Goal: Task Accomplishment & Management: Complete application form

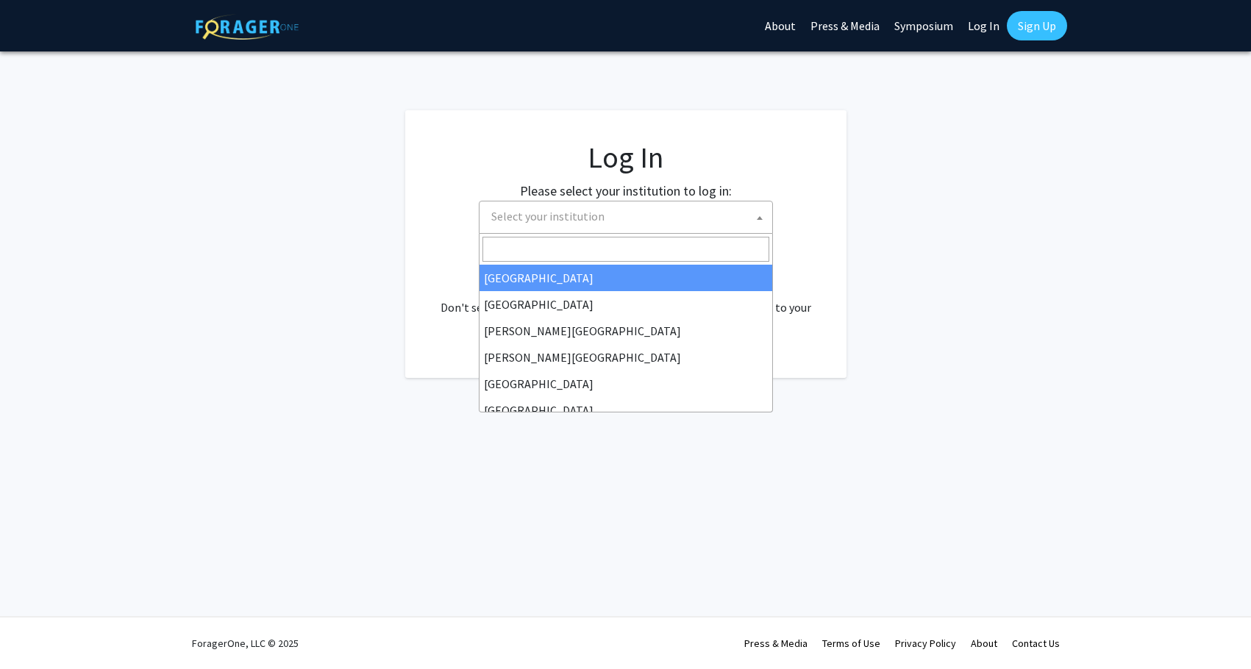
click at [630, 210] on span "Select your institution" at bounding box center [628, 216] width 287 height 30
select select "34"
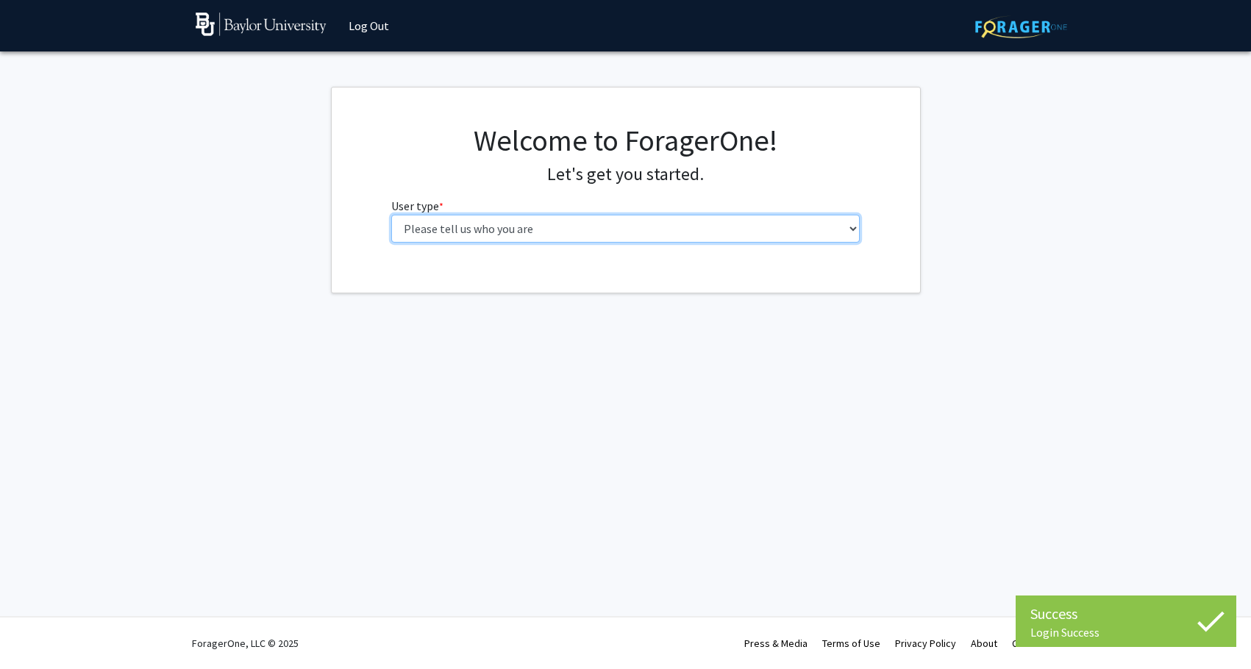
select select "1: undergrad"
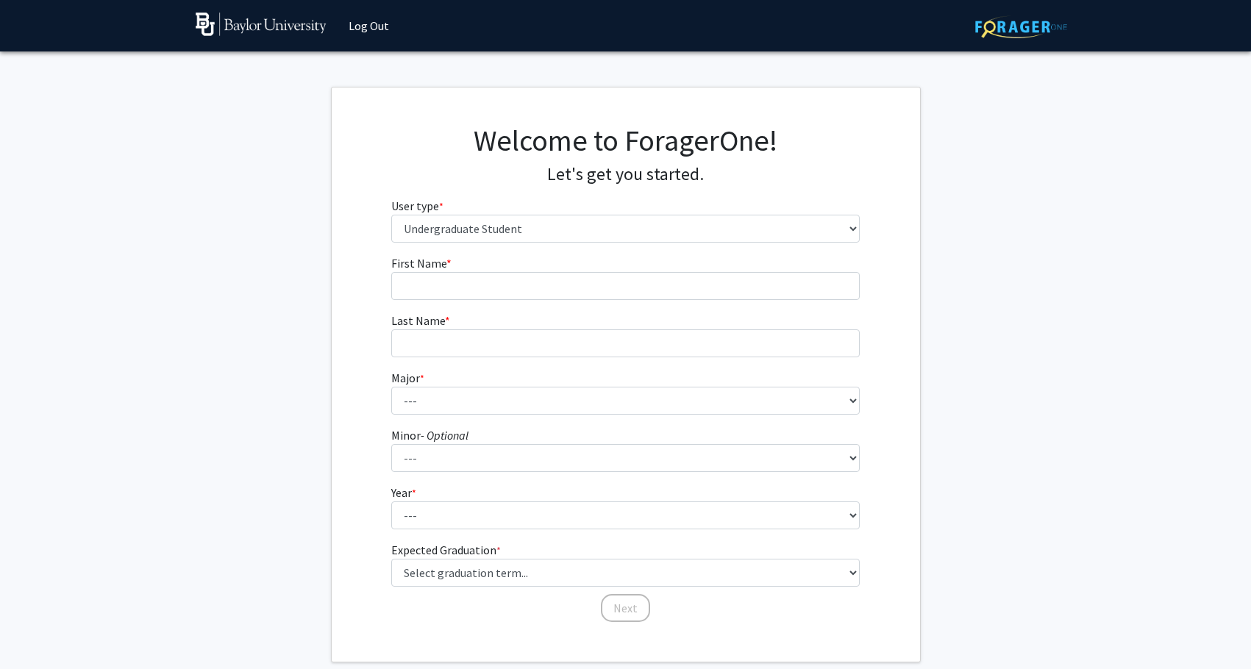
click at [672, 268] on fg-input "First Name * required" at bounding box center [625, 277] width 468 height 46
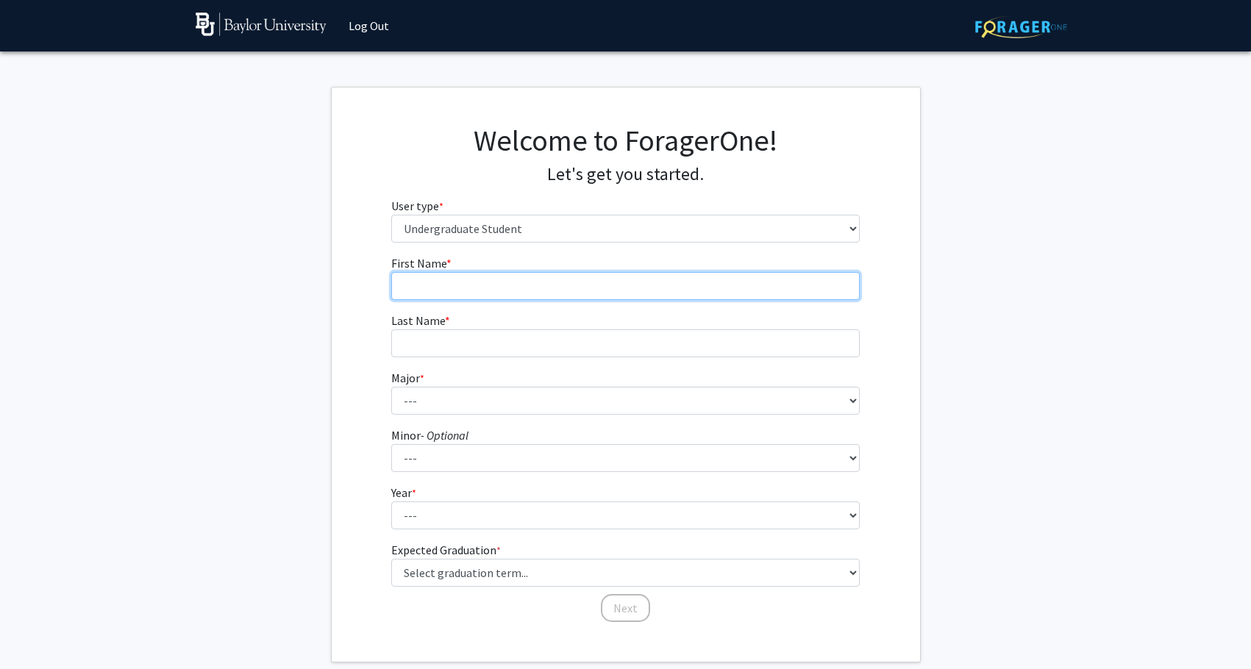
click at [672, 290] on input "First Name * required" at bounding box center [625, 286] width 468 height 28
type input "Bill"
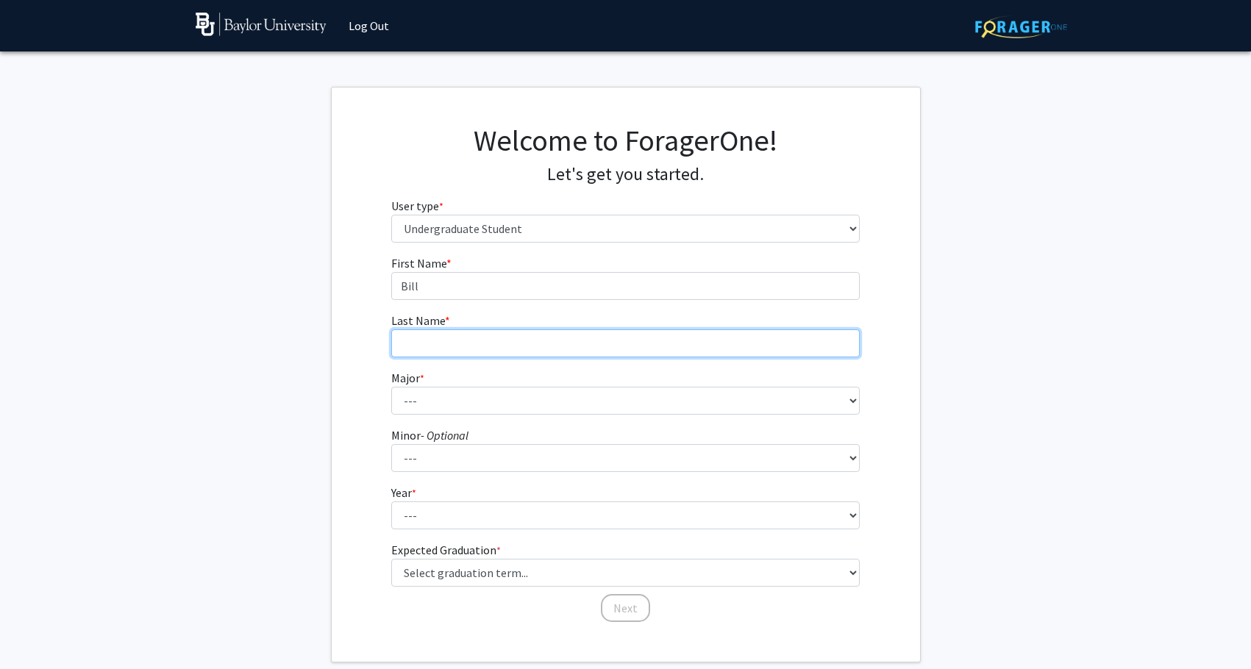
click at [560, 352] on input "Last Name * required" at bounding box center [625, 343] width 468 height 28
type input "[PERSON_NAME]"
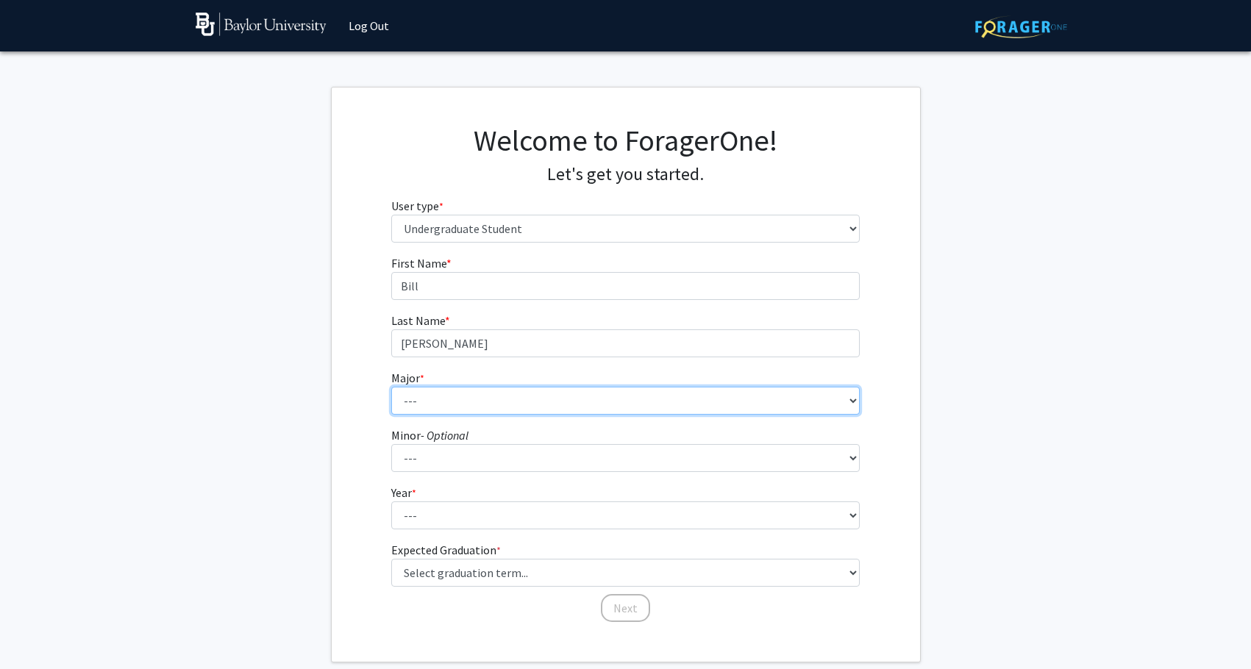
select select "92: 2757"
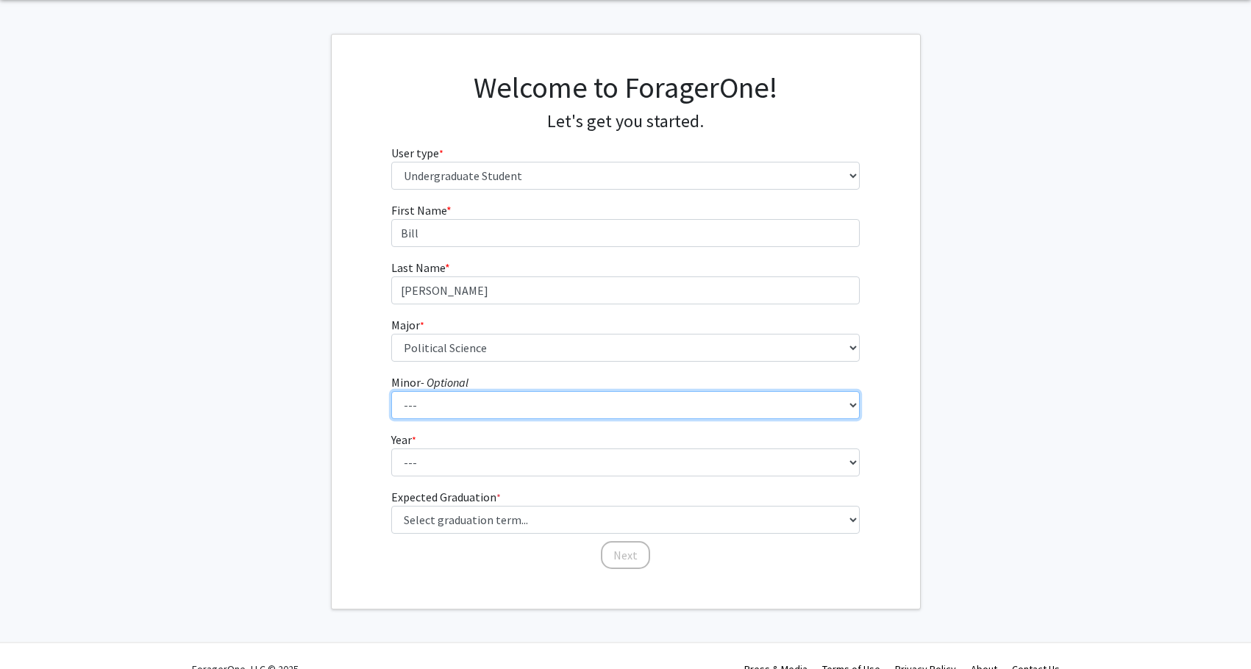
scroll to position [63, 0]
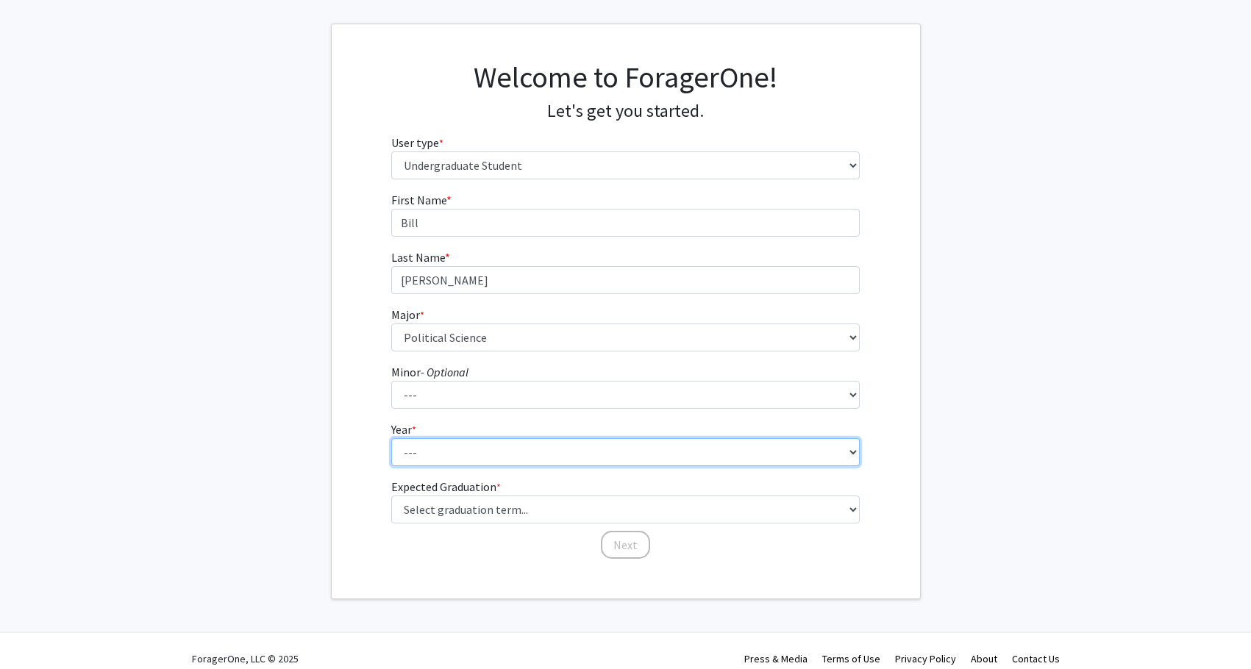
select select "2: sophomore"
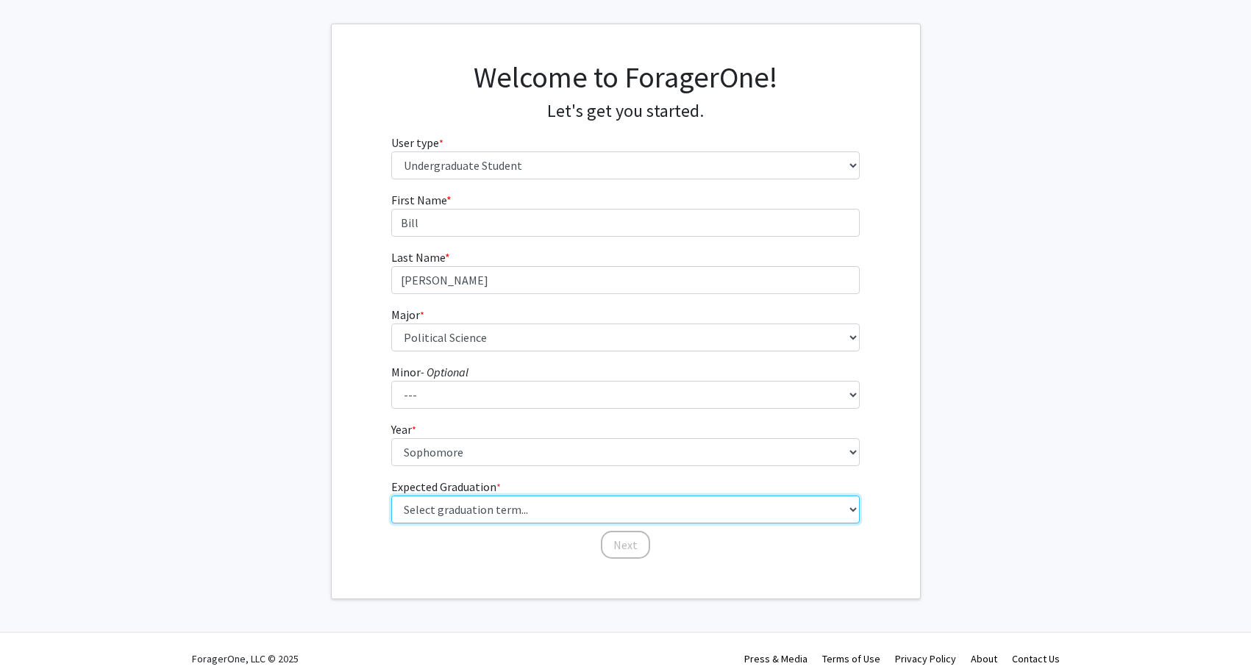
select select "13: spring_2028"
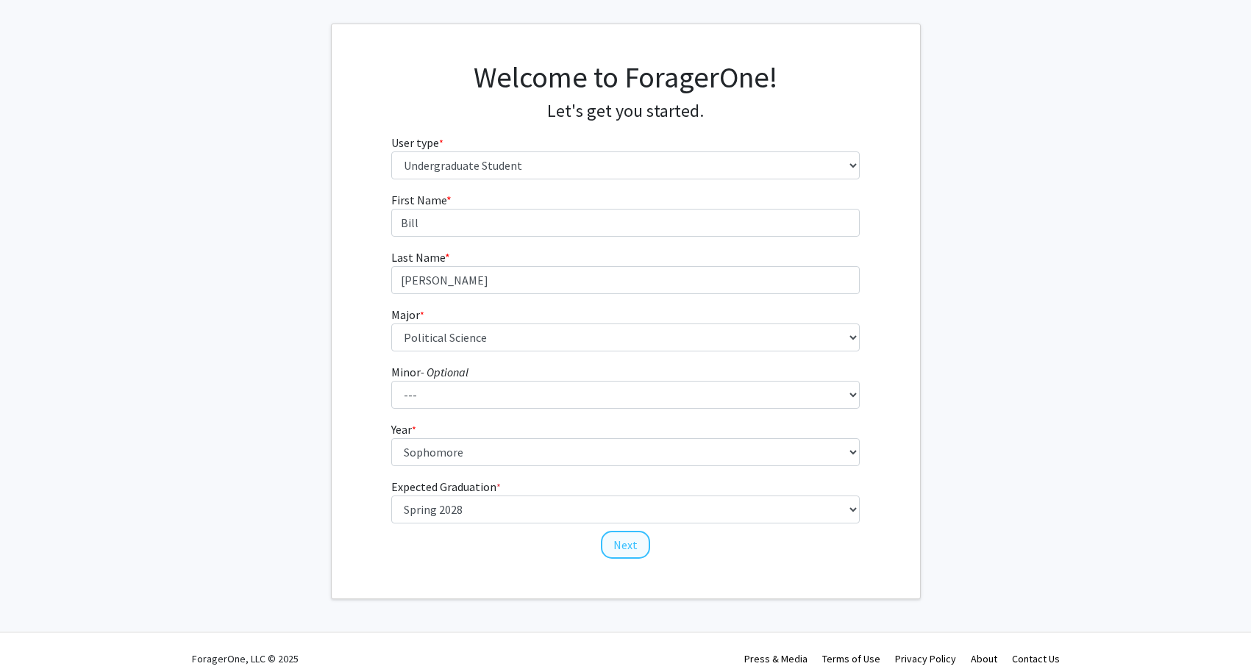
click at [623, 538] on button "Next" at bounding box center [625, 545] width 49 height 28
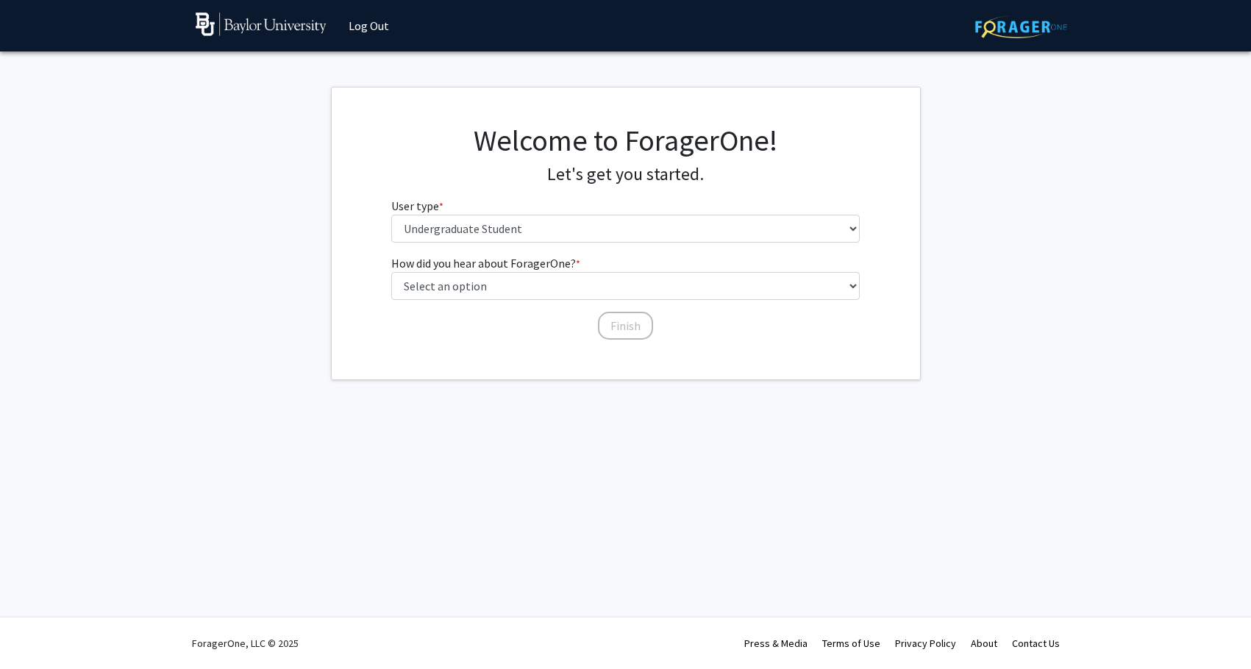
scroll to position [0, 0]
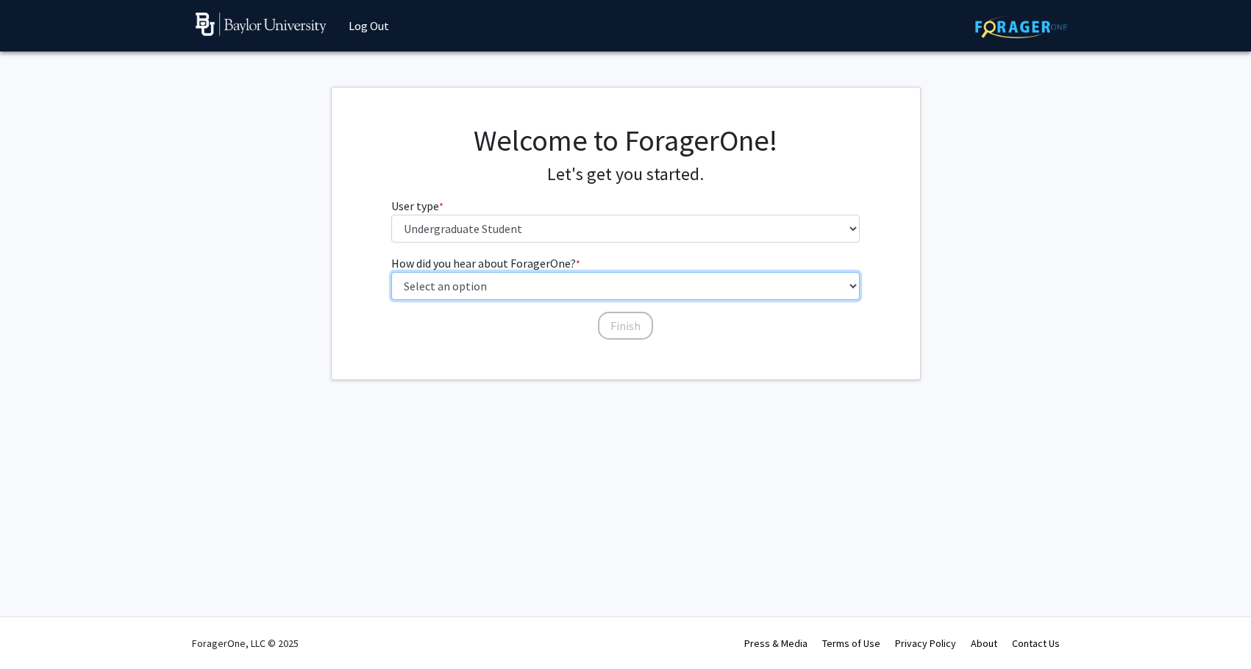
select select "3: university_website"
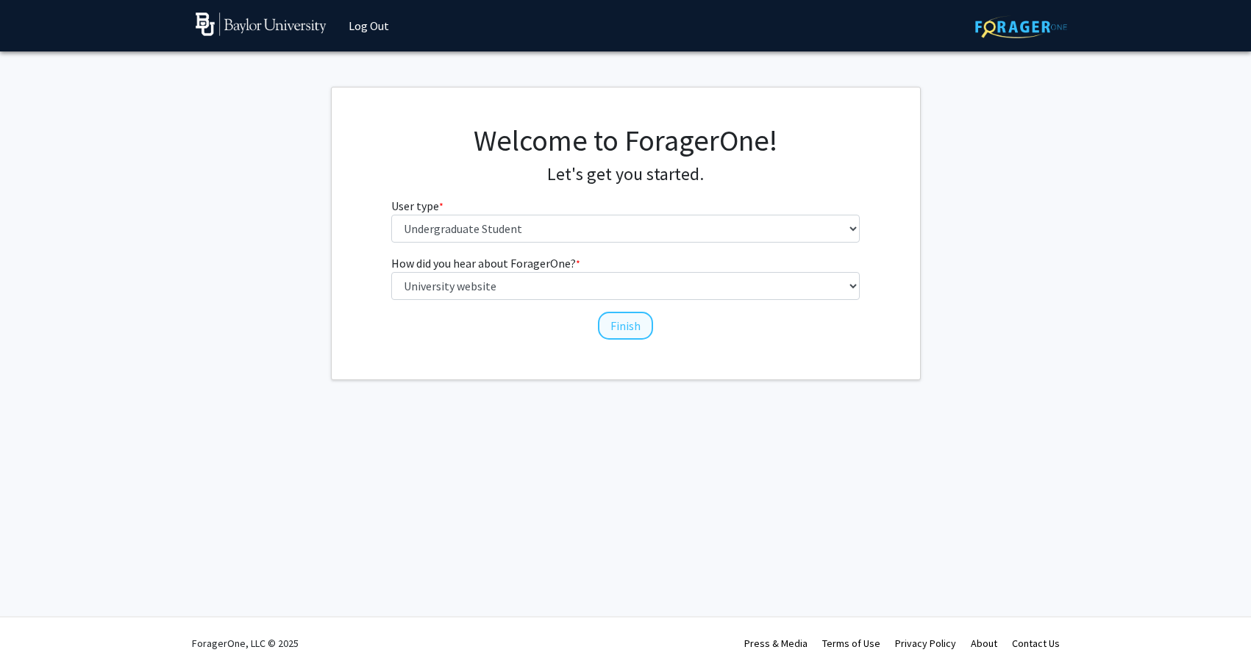
click at [629, 324] on button "Finish" at bounding box center [625, 326] width 55 height 28
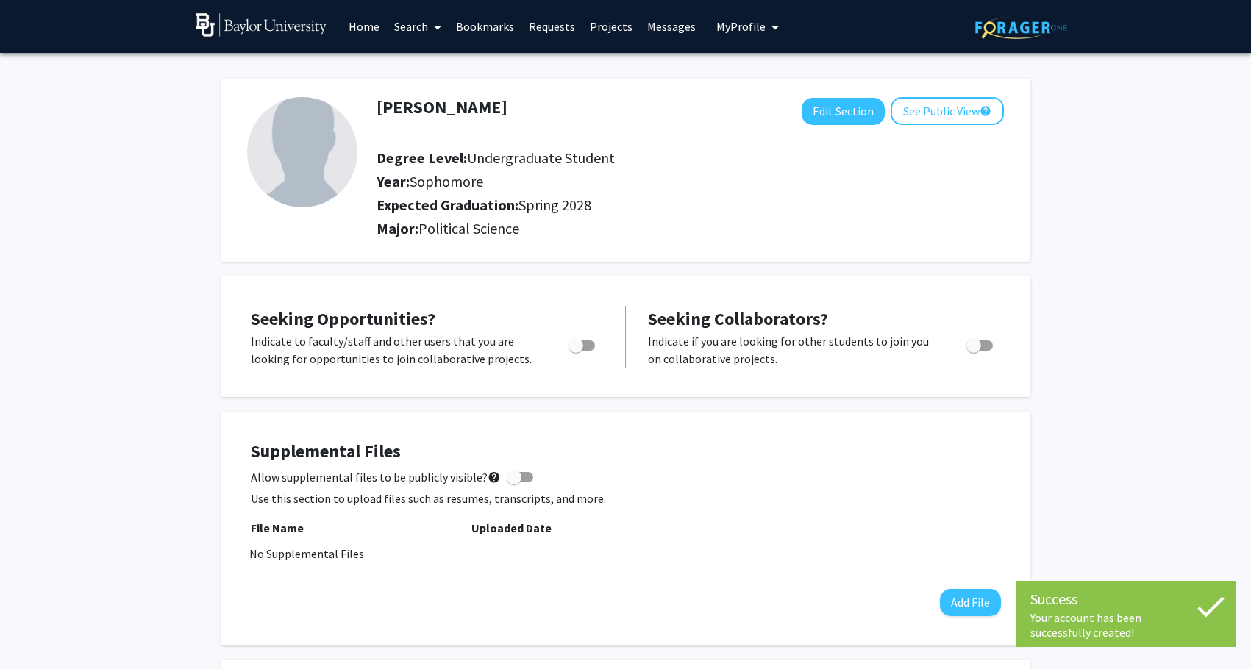
click at [574, 349] on span "Toggle" at bounding box center [575, 345] width 15 height 15
click at [575, 351] on input "Are you actively seeking opportunities?" at bounding box center [575, 351] width 1 height 1
checkbox input "true"
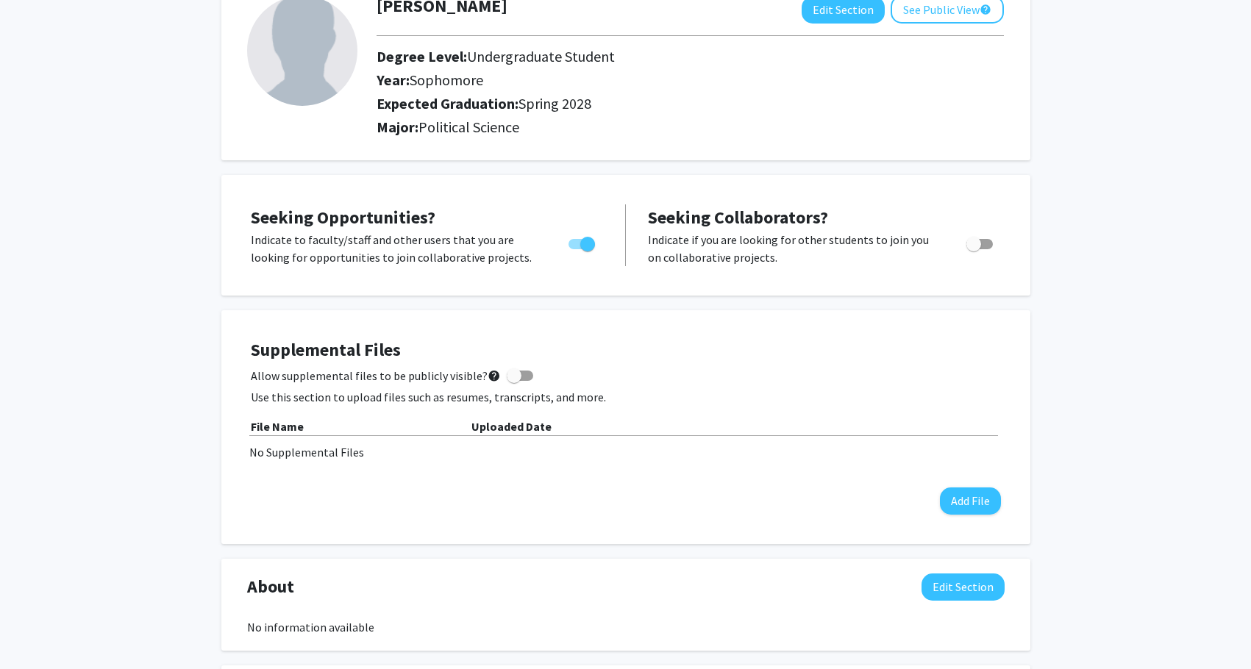
scroll to position [104, 0]
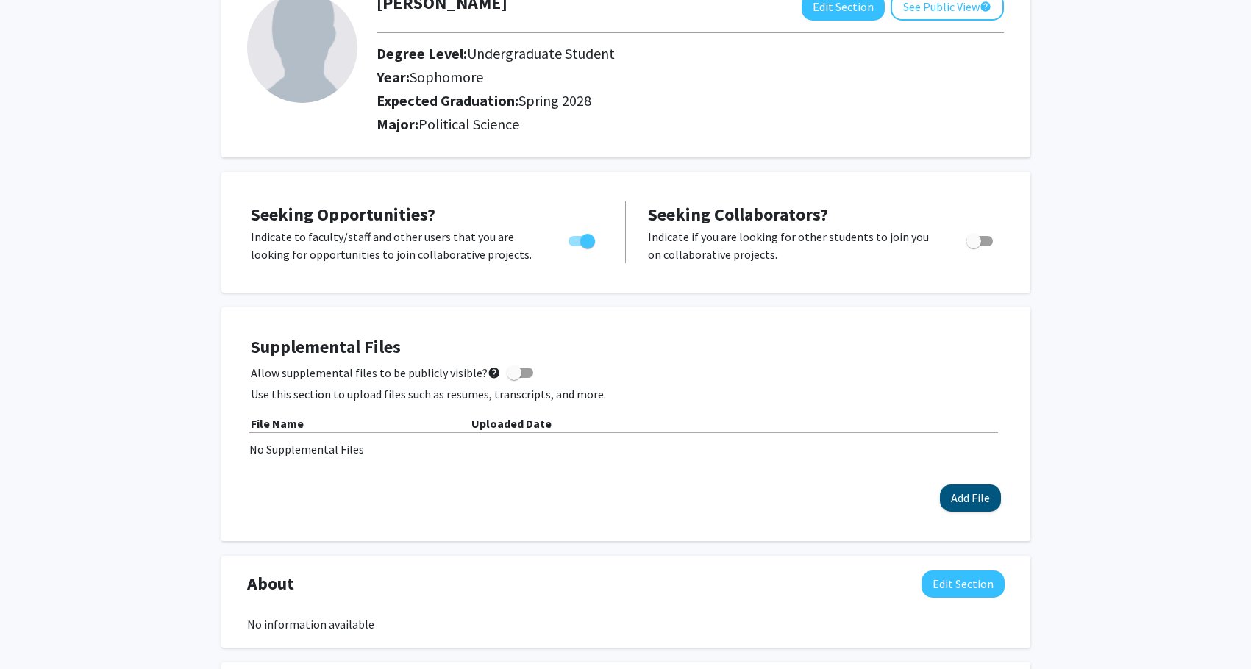
click at [960, 502] on button "Add File" at bounding box center [970, 498] width 61 height 27
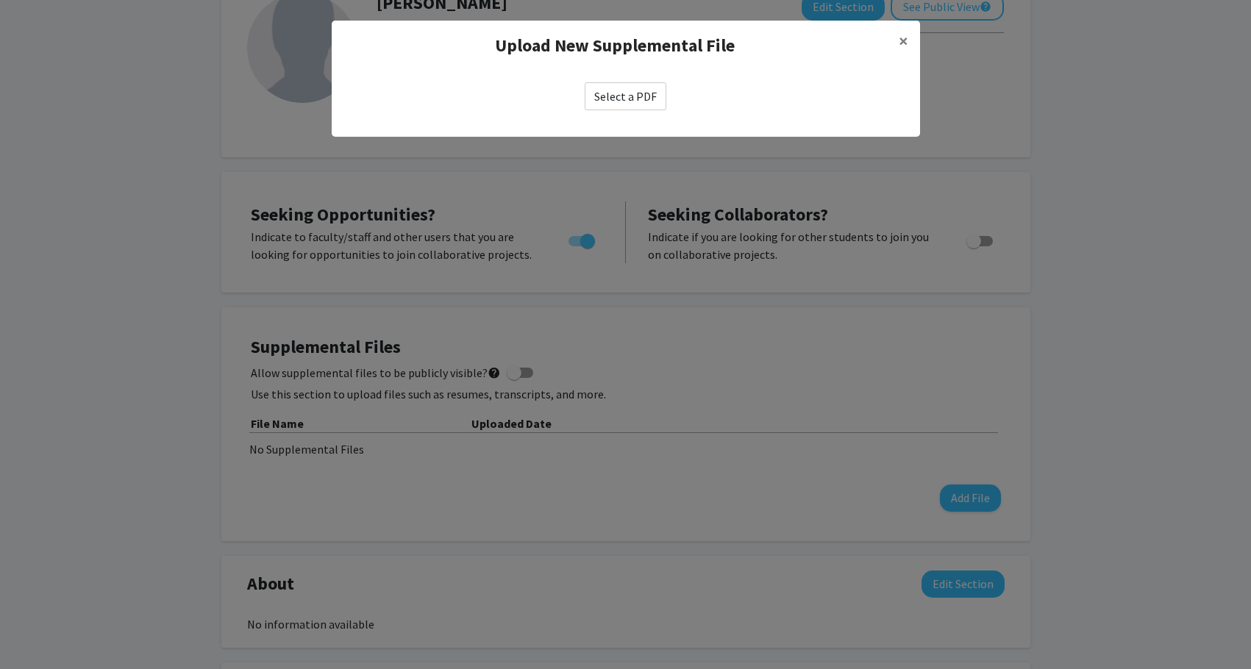
click at [615, 91] on label "Select a PDF" at bounding box center [626, 96] width 82 height 28
click at [0, 0] on input "Select a PDF" at bounding box center [0, 0] width 0 height 0
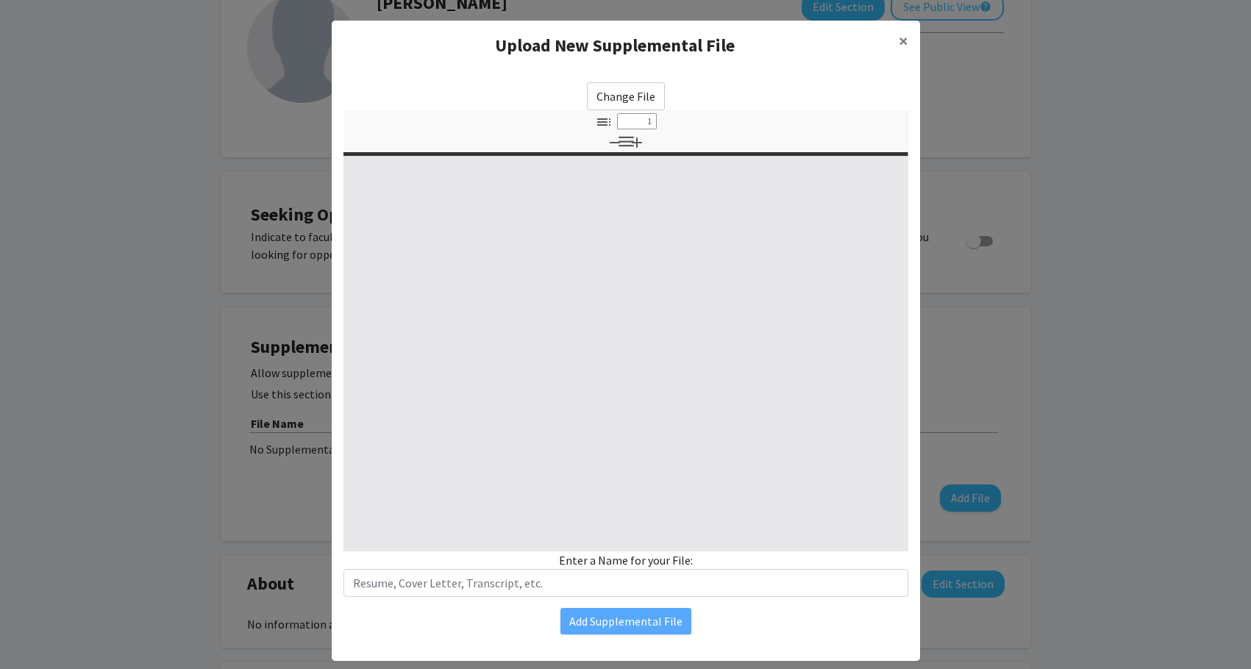
select select "custom"
type input "0"
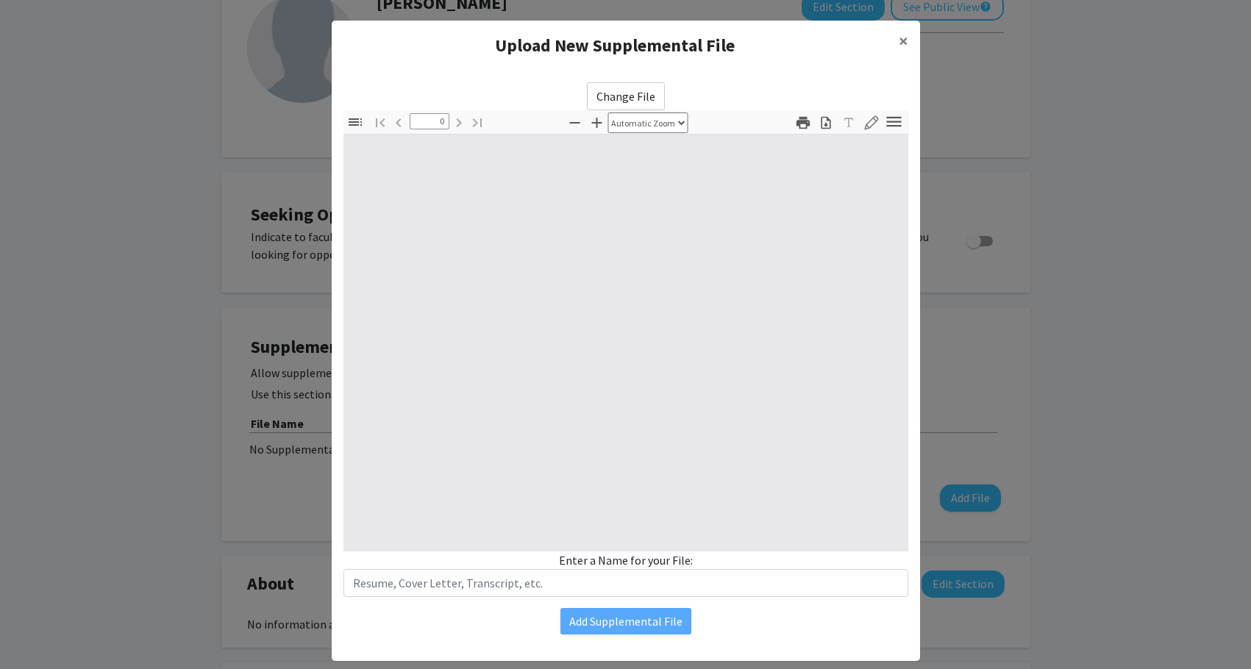
select select "custom"
type input "1"
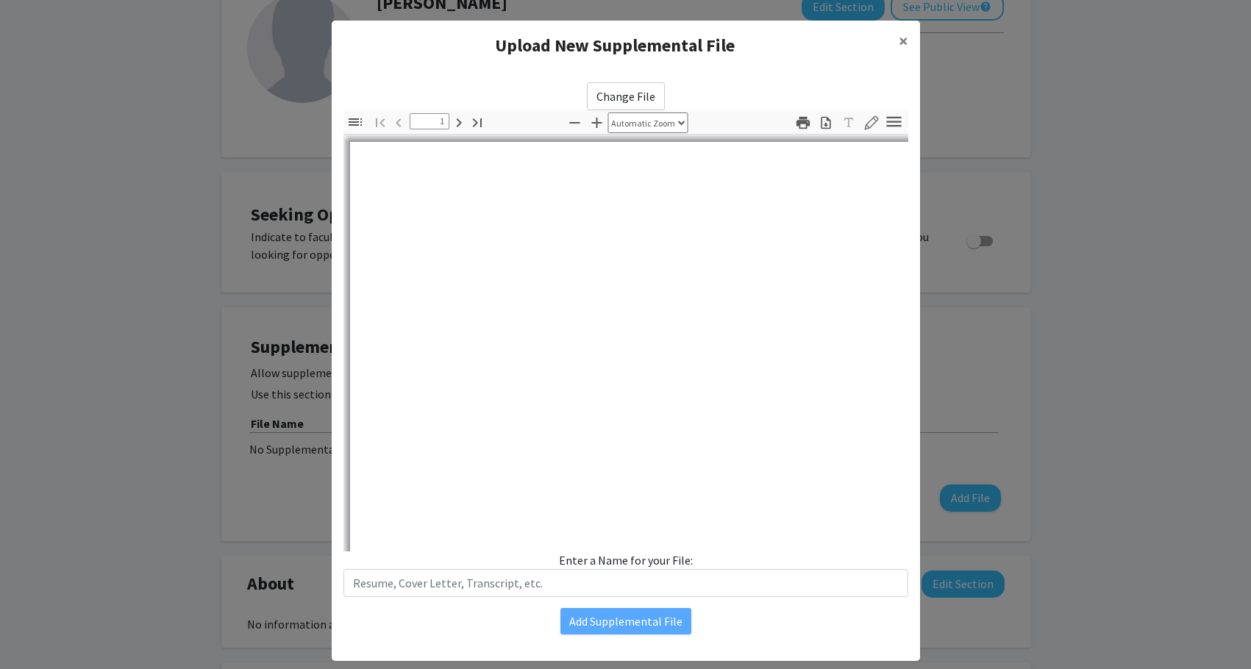
select select "auto"
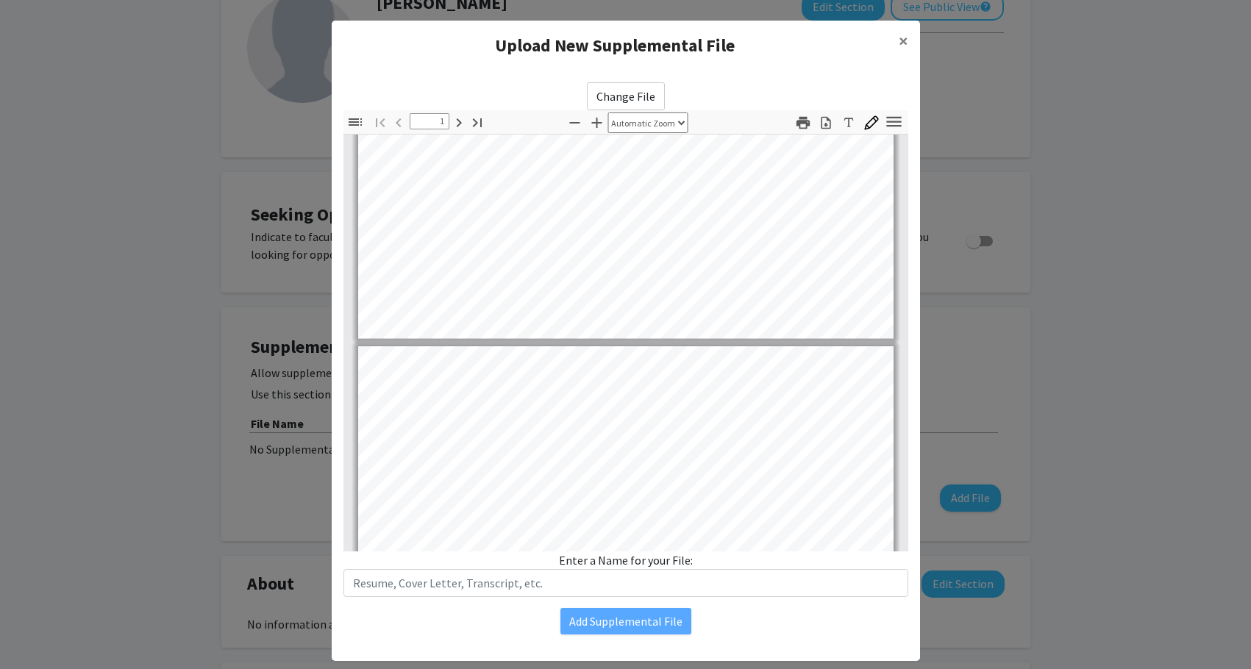
type input "2"
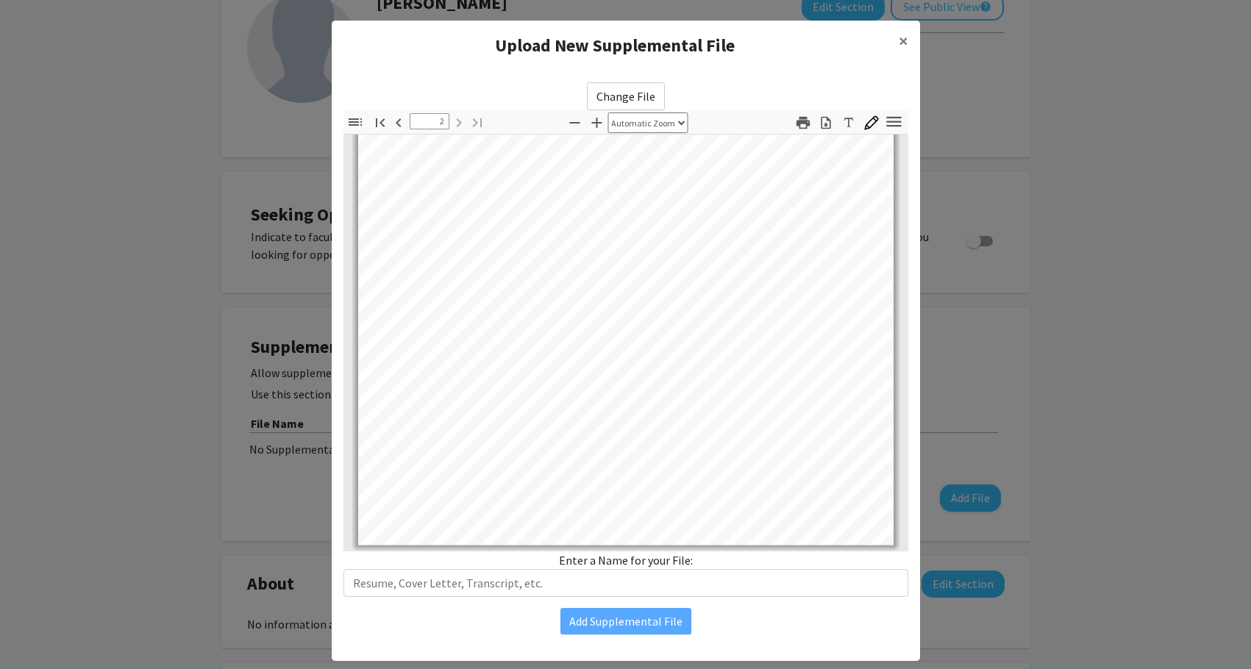
scroll to position [0, 0]
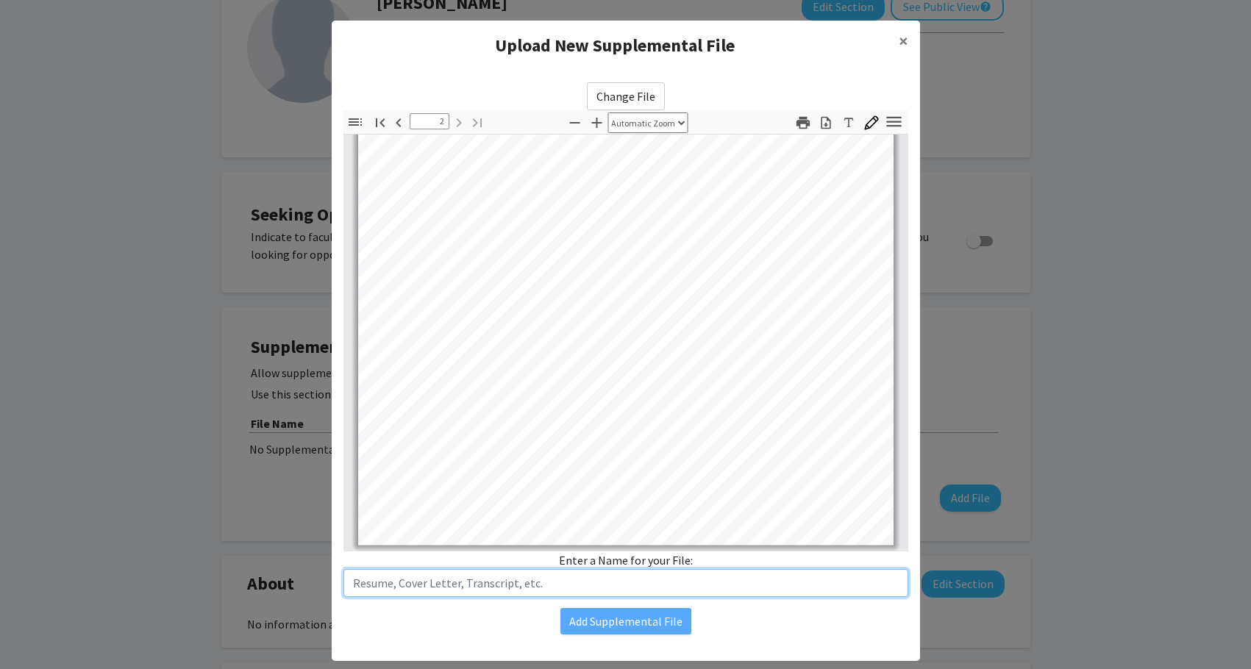
click at [774, 582] on input "text" at bounding box center [625, 583] width 565 height 28
type input "Resume"
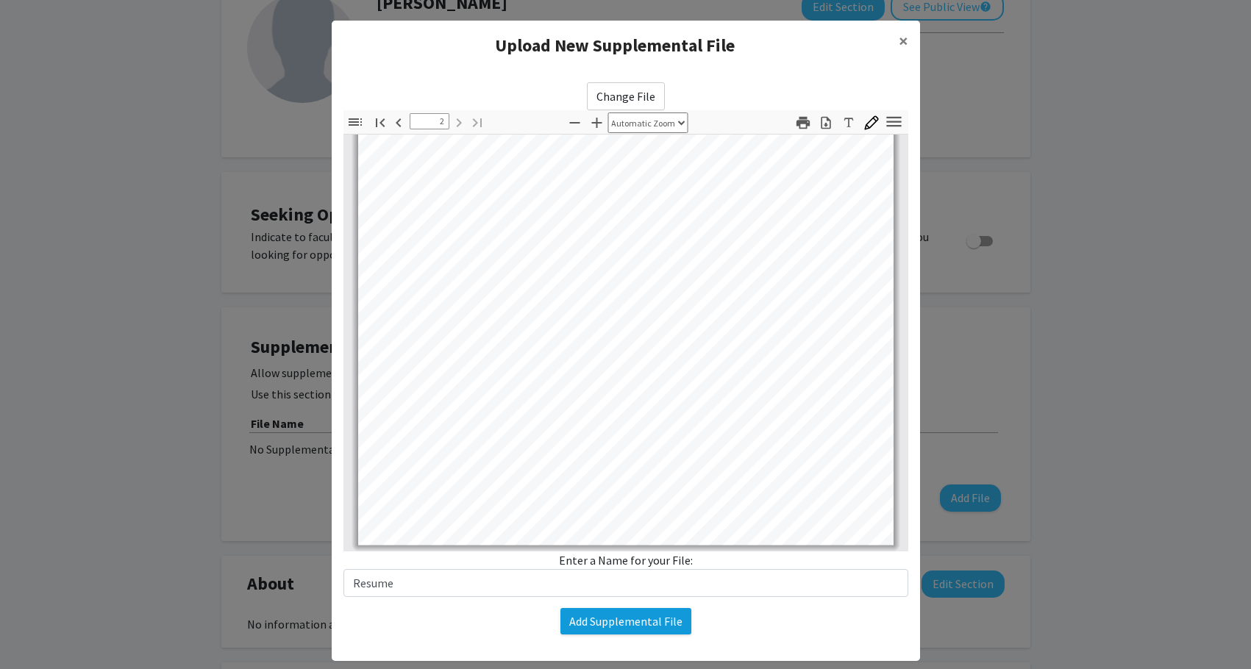
click at [645, 621] on button "Add Supplemental File" at bounding box center [625, 621] width 131 height 26
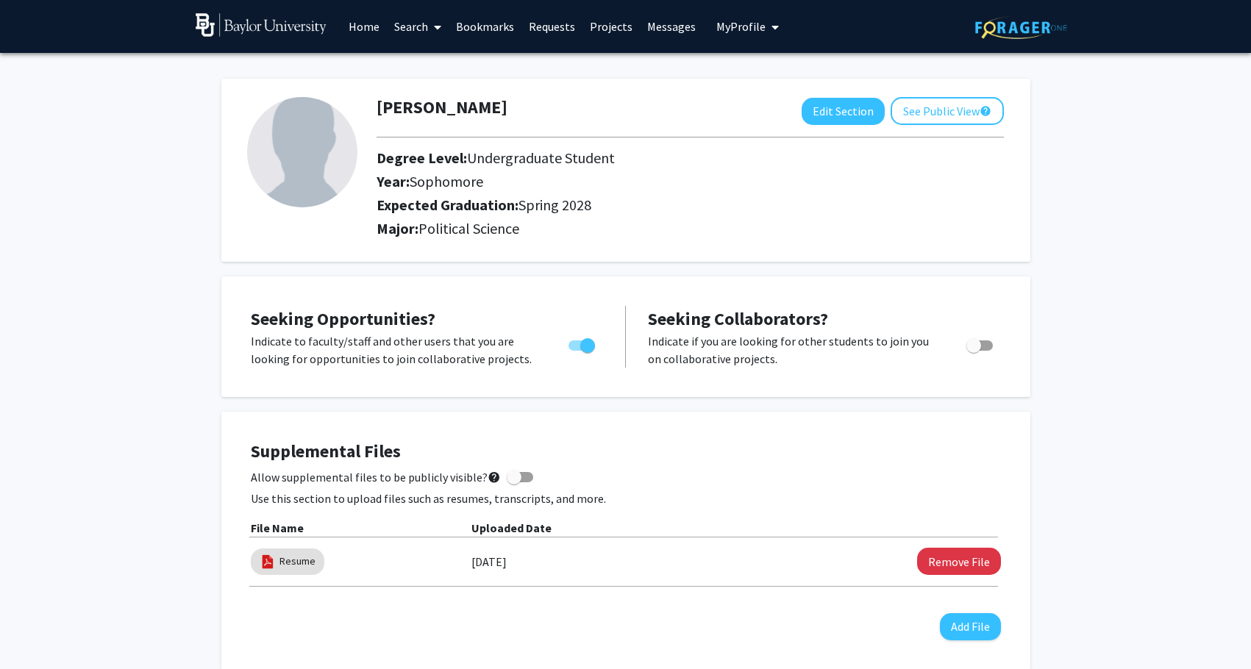
click at [420, 29] on link "Search" at bounding box center [418, 26] width 62 height 51
click at [463, 68] on span "Faculty/Staff" at bounding box center [441, 67] width 108 height 29
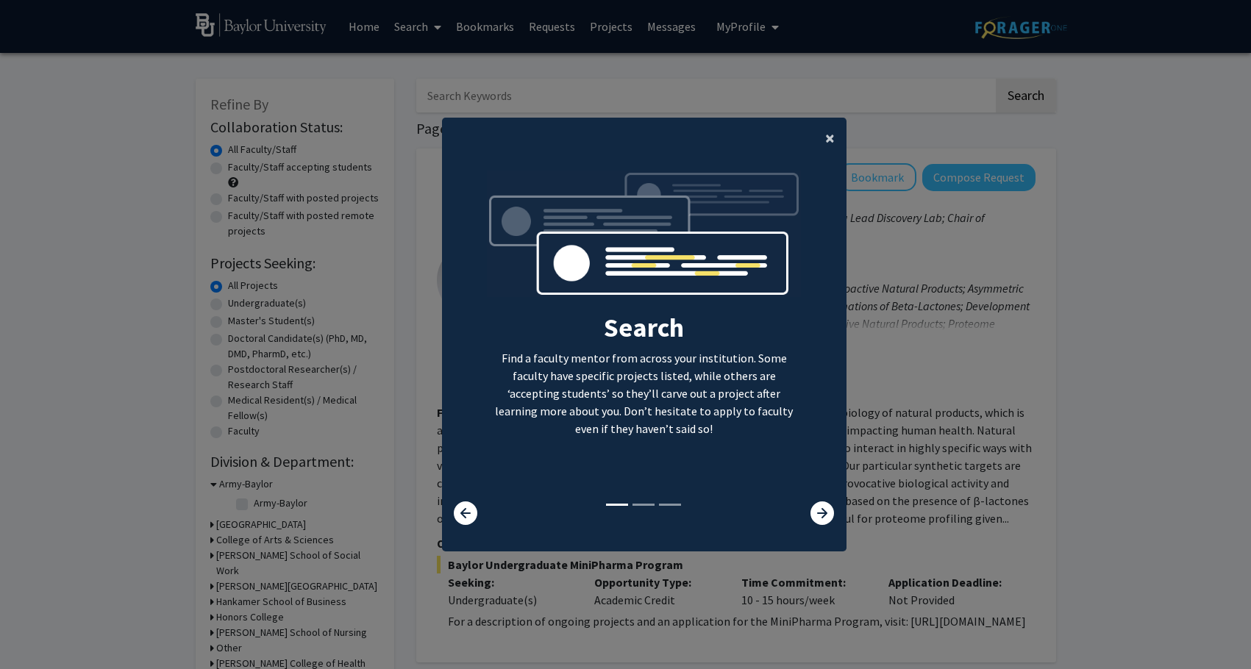
click at [823, 126] on button "×" at bounding box center [829, 138] width 33 height 41
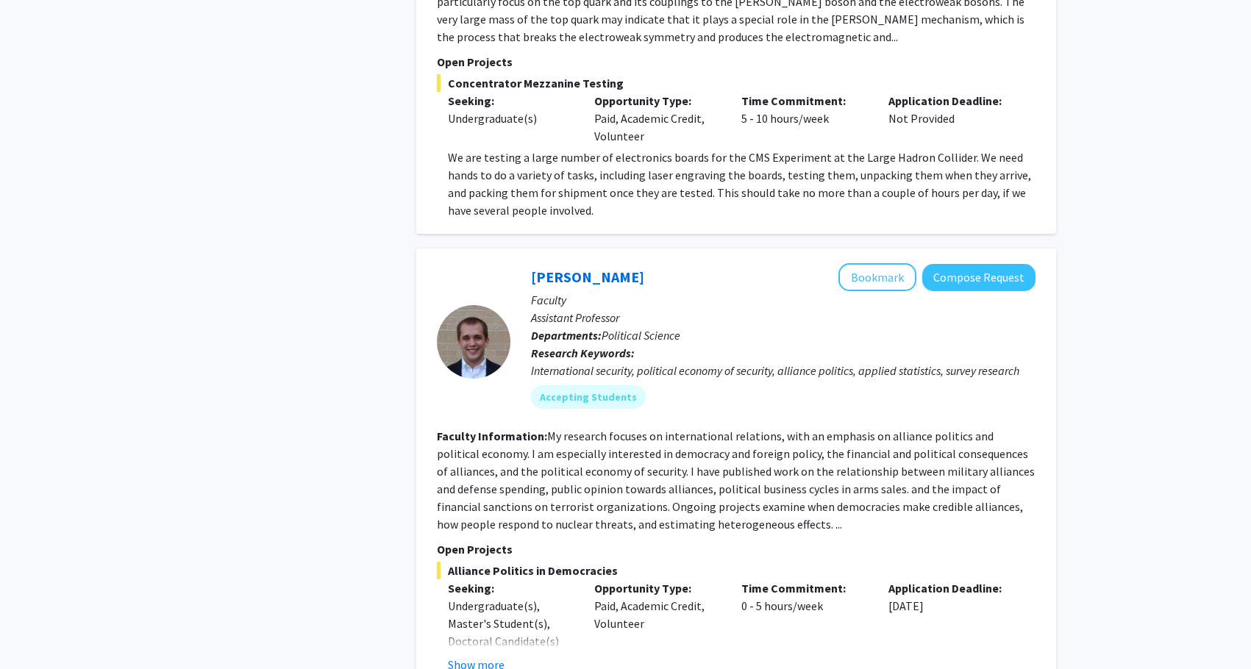
scroll to position [1455, 0]
click at [983, 265] on button "Compose Request" at bounding box center [978, 278] width 113 height 27
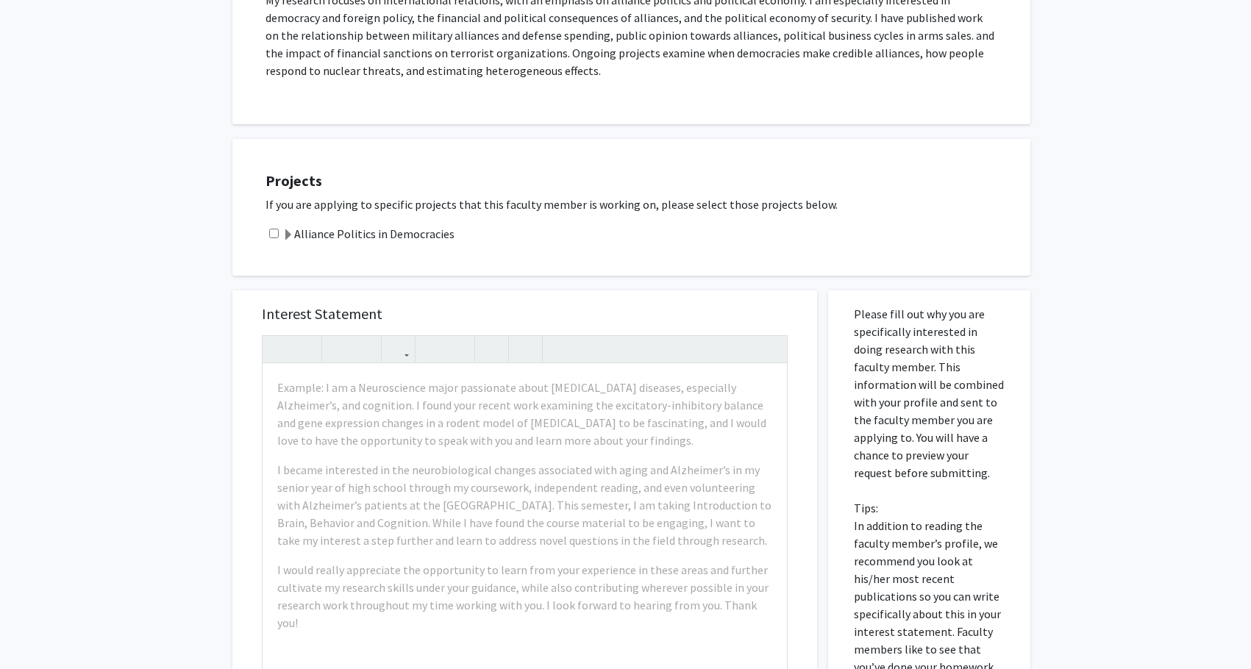
scroll to position [297, 0]
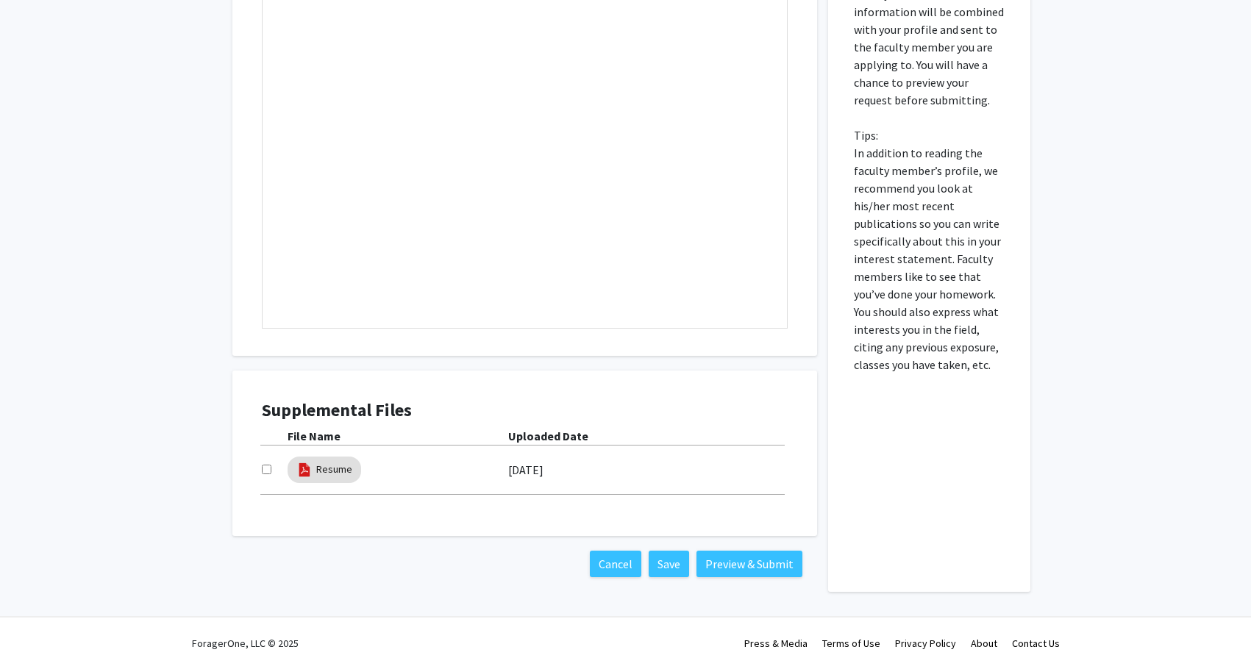
click at [967, 449] on div "Please fill out why you are specifically interested in doing research with this…" at bounding box center [929, 255] width 180 height 674
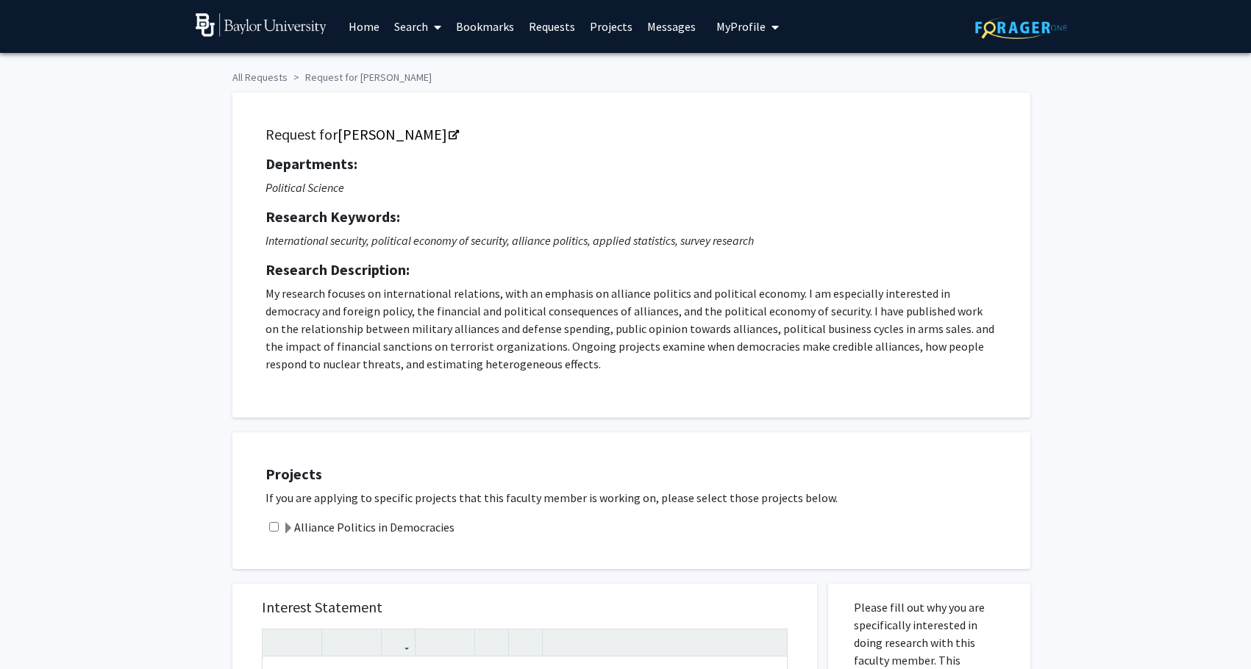
scroll to position [0, 0]
